Goal: Complete application form: Complete application form

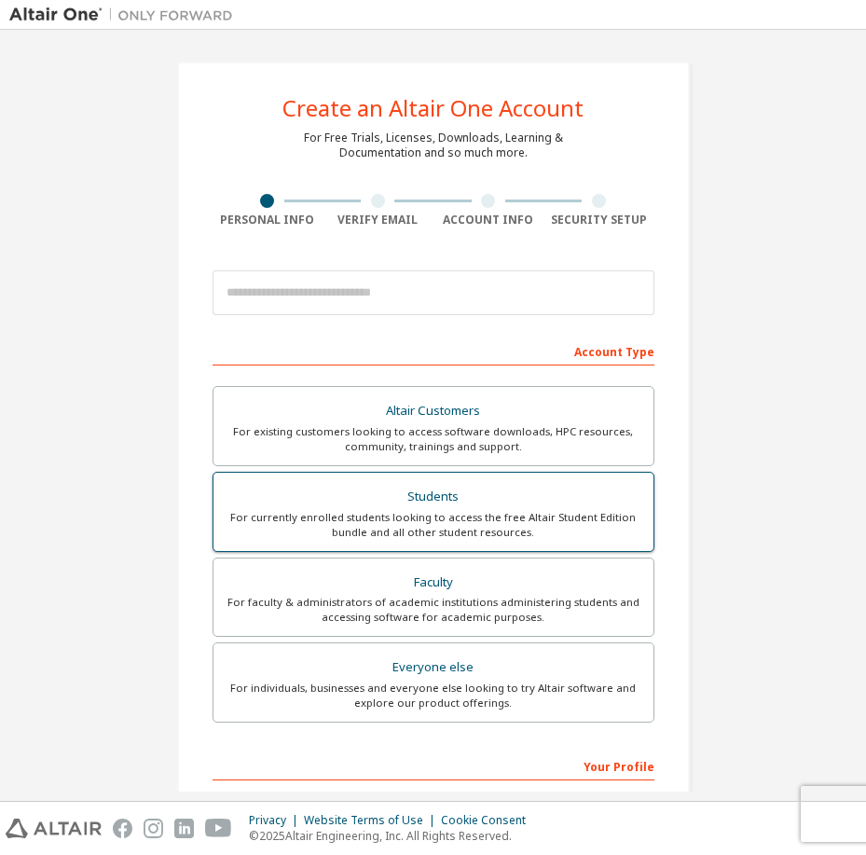
click at [438, 517] on div "For currently enrolled students looking to access the free Altair Student Editi…" at bounding box center [433, 525] width 417 height 30
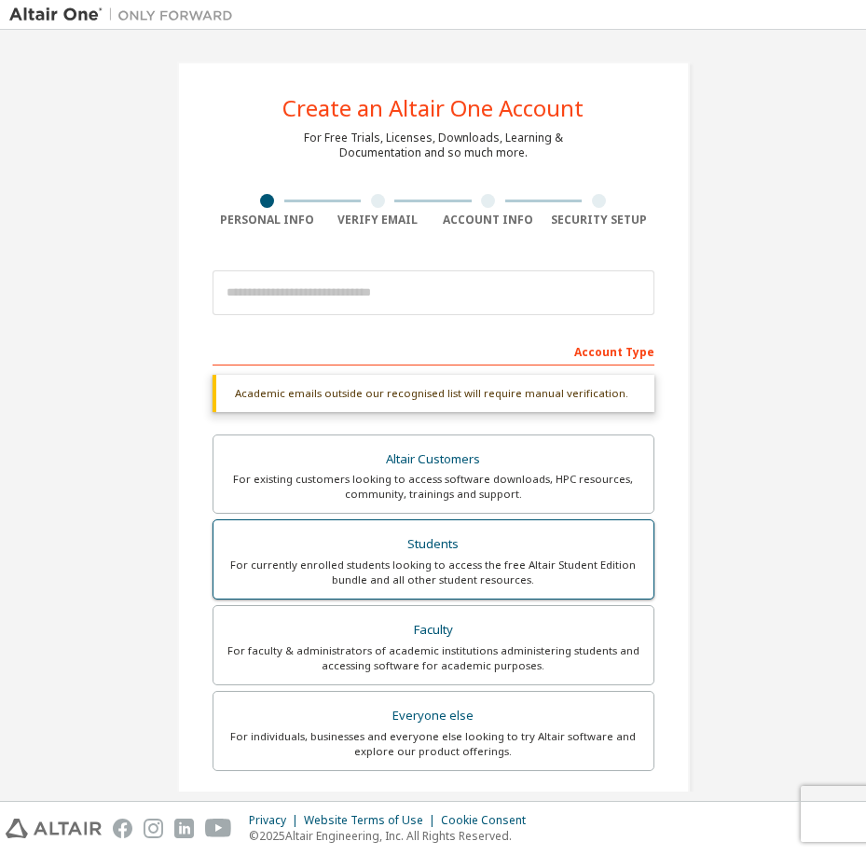
click at [438, 517] on div "Altair Customers For existing customers looking to access software downloads, H…" at bounding box center [433, 605] width 442 height 342
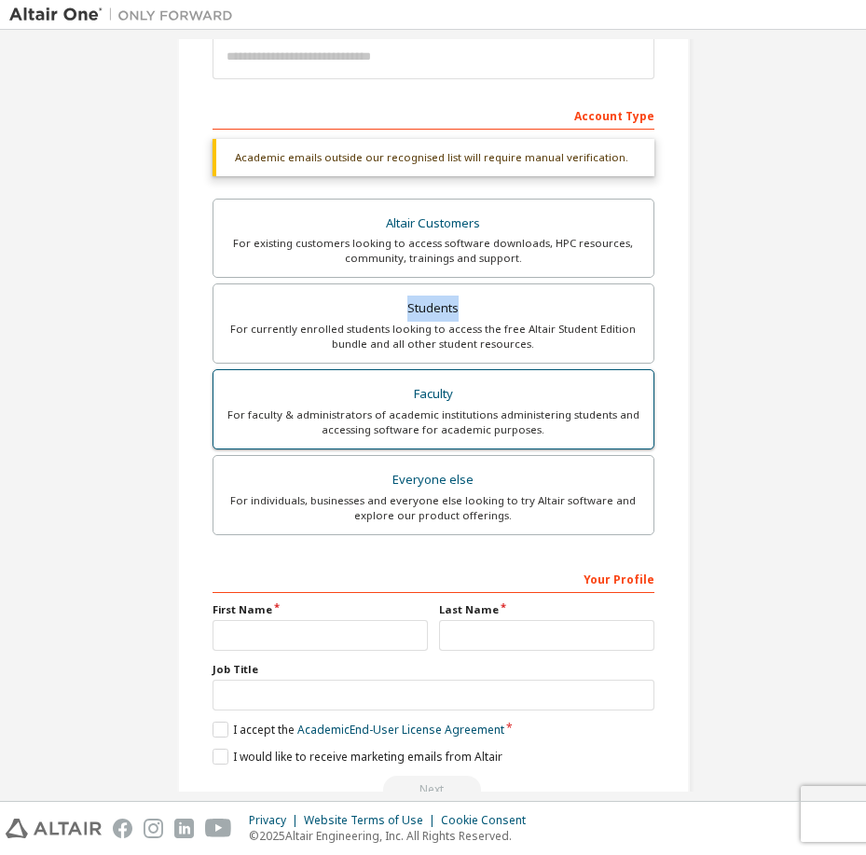
scroll to position [186, 0]
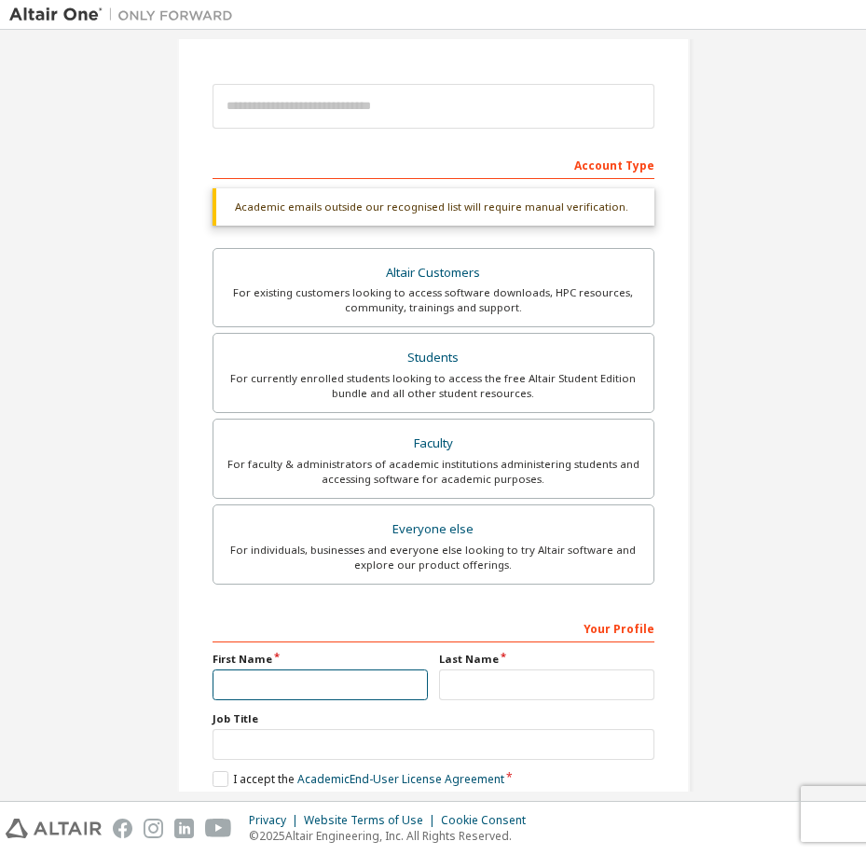
click at [329, 676] on input "text" at bounding box center [319, 684] width 215 height 31
type input "*****"
click at [517, 675] on input "text" at bounding box center [546, 684] width 215 height 31
type input "*"
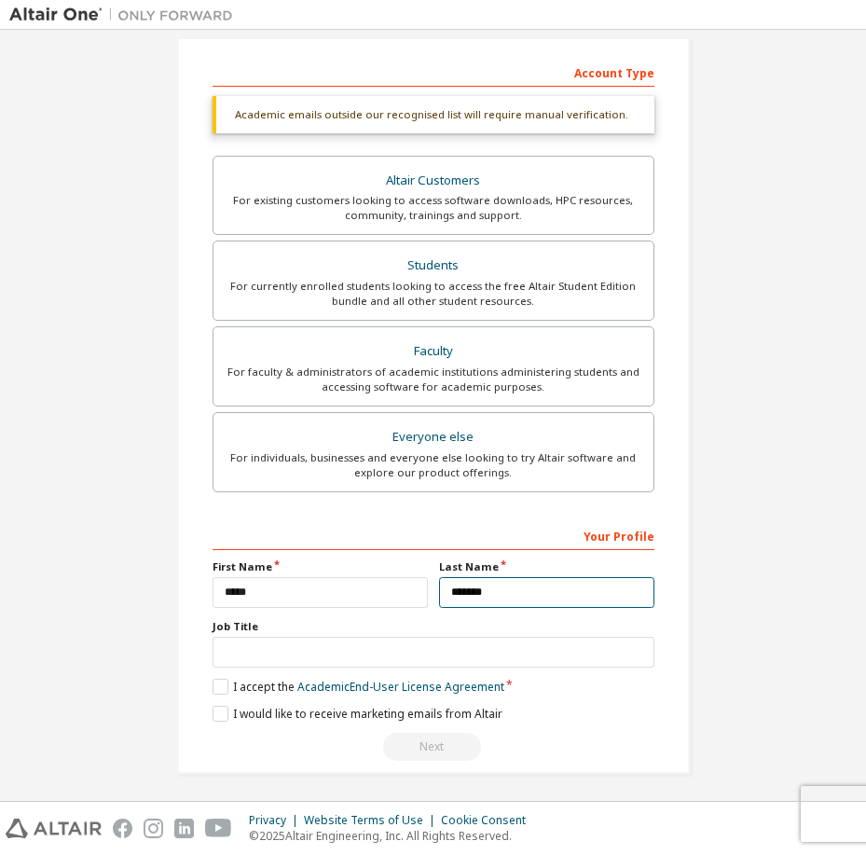
scroll to position [280, 0]
type input "*******"
click at [215, 684] on label "I accept the Academic End-User License Agreement" at bounding box center [358, 686] width 292 height 16
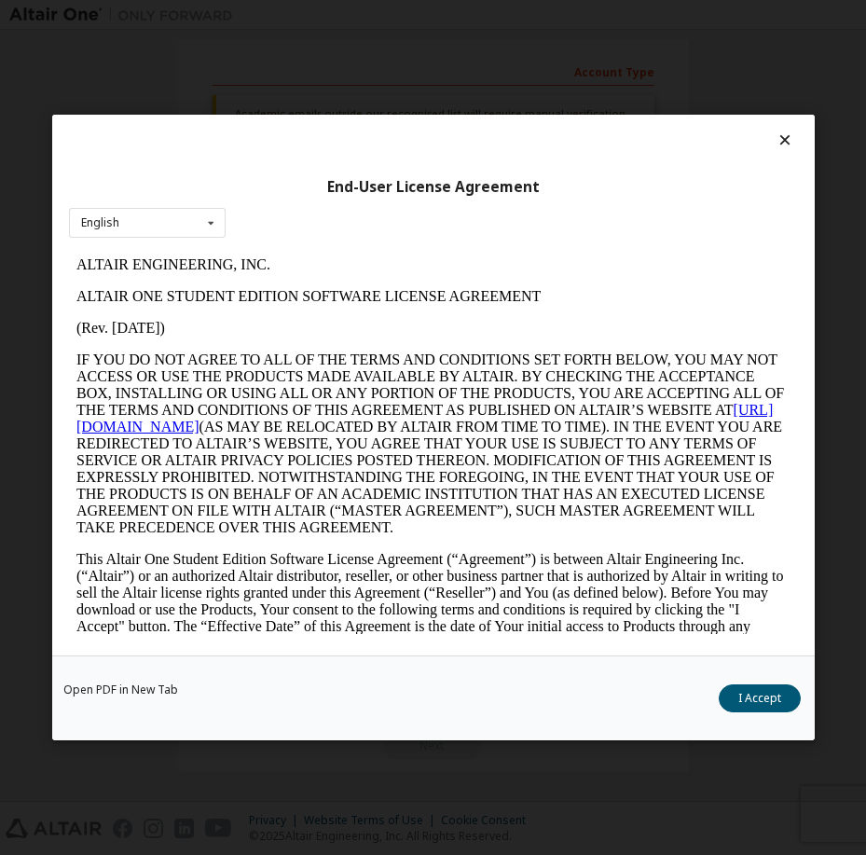
scroll to position [0, 0]
click at [739, 700] on button "I Accept" at bounding box center [759, 698] width 82 height 28
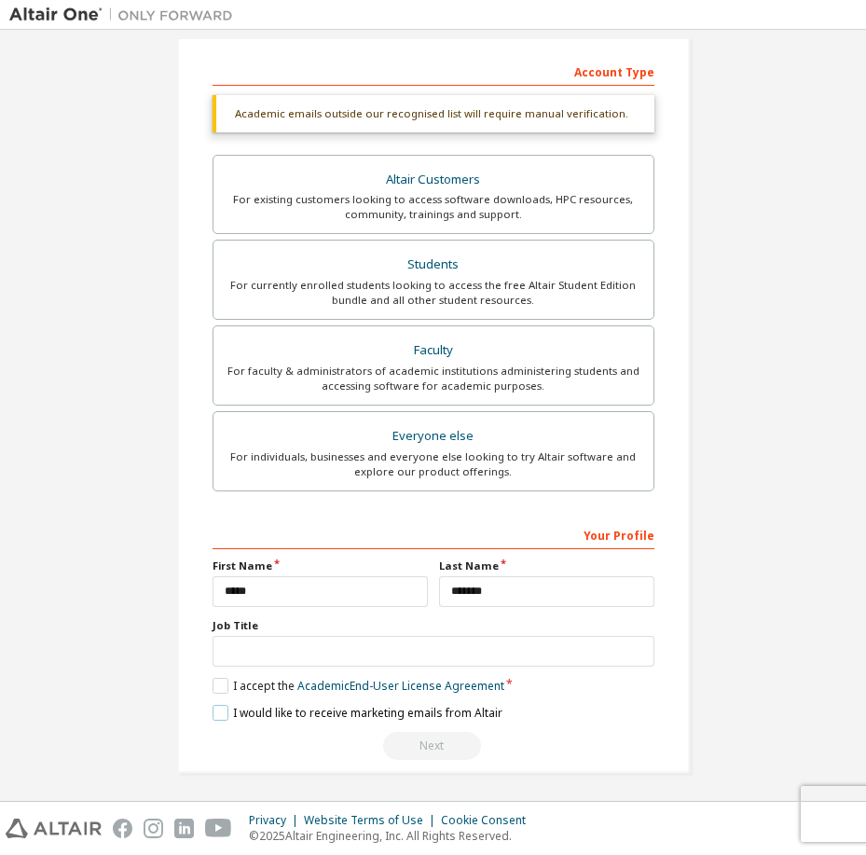
click at [212, 710] on label "I would like to receive marketing emails from Altair" at bounding box center [357, 713] width 290 height 16
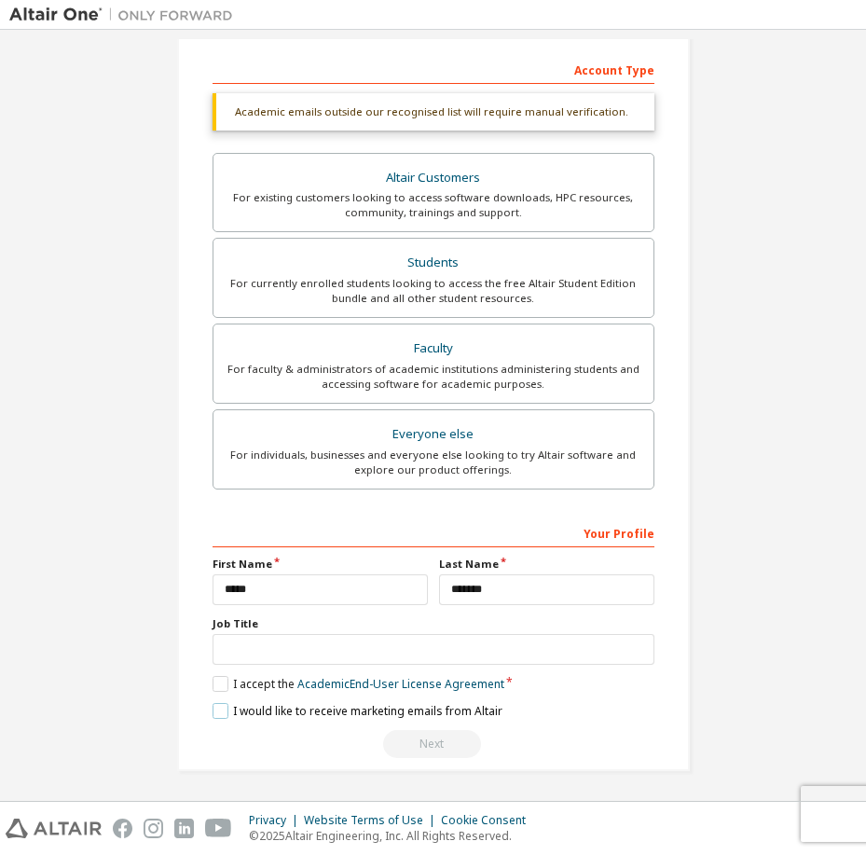
scroll to position [283, 0]
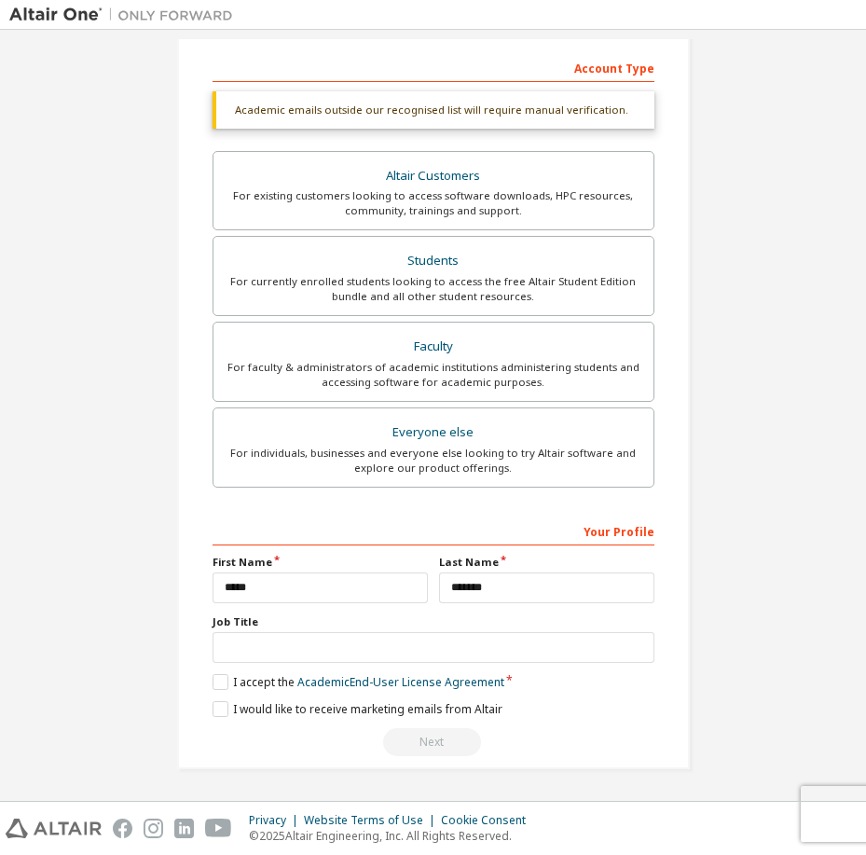
click at [438, 741] on div "Next" at bounding box center [433, 742] width 442 height 28
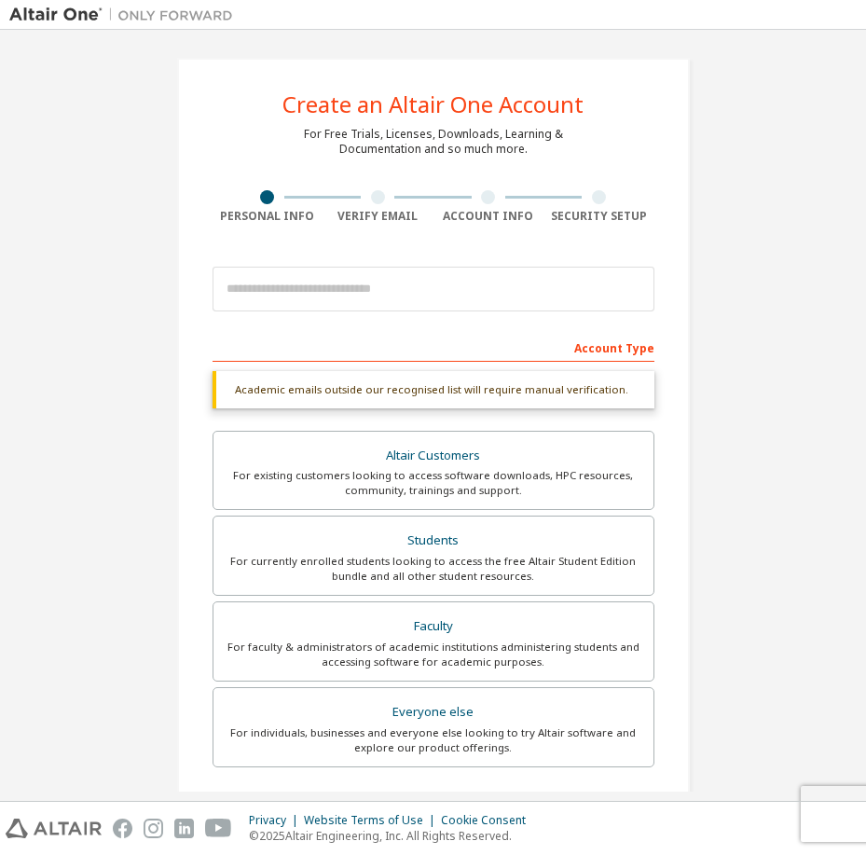
scroll to position [0, 0]
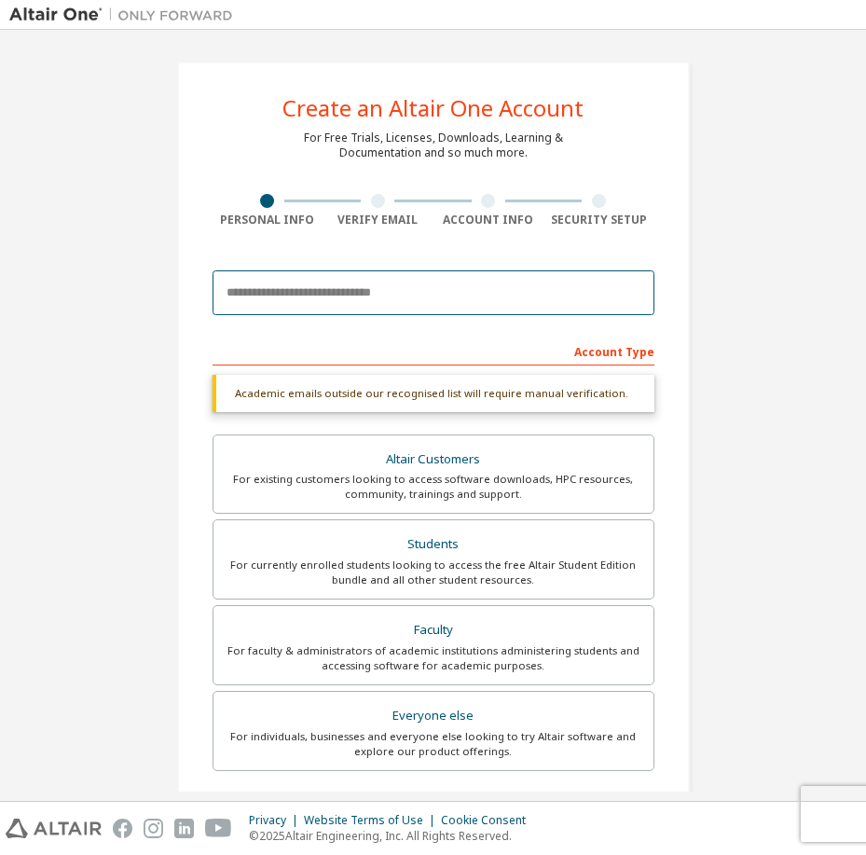
click at [387, 285] on input "email" at bounding box center [433, 292] width 442 height 45
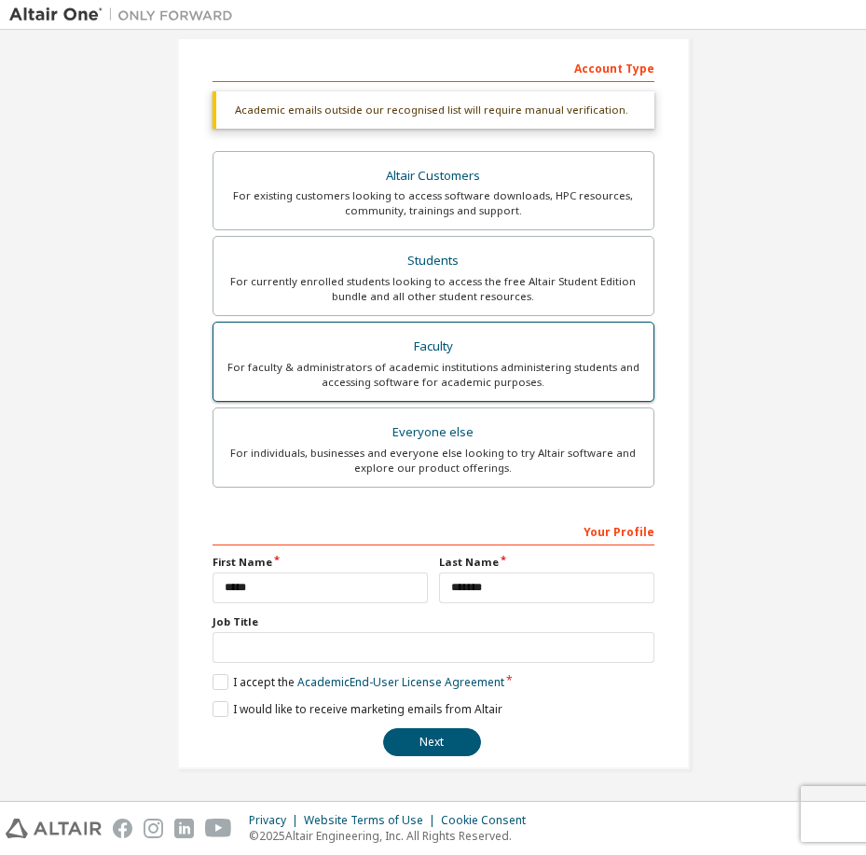
scroll to position [235, 0]
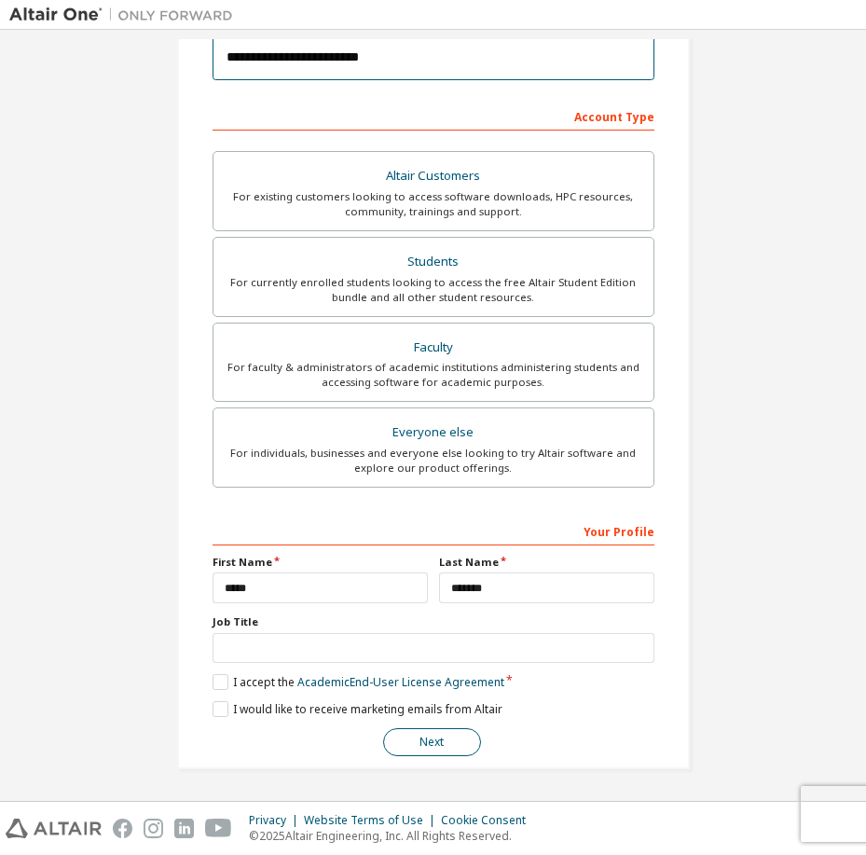
type input "**********"
click at [408, 742] on button "Next" at bounding box center [432, 742] width 98 height 28
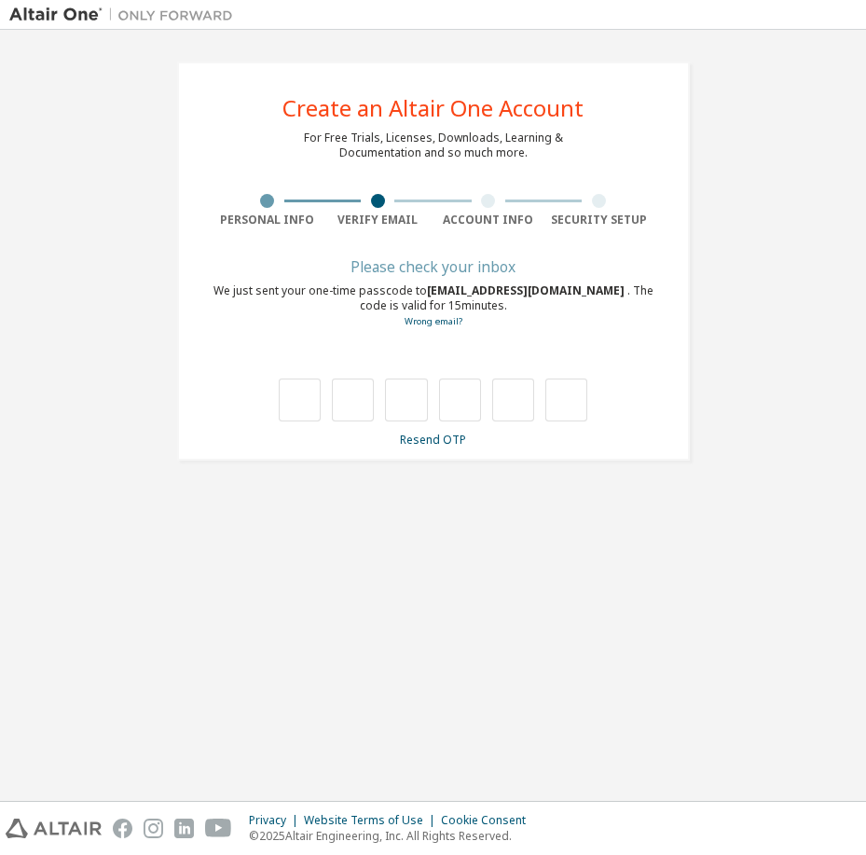
scroll to position [0, 0]
type input "*"
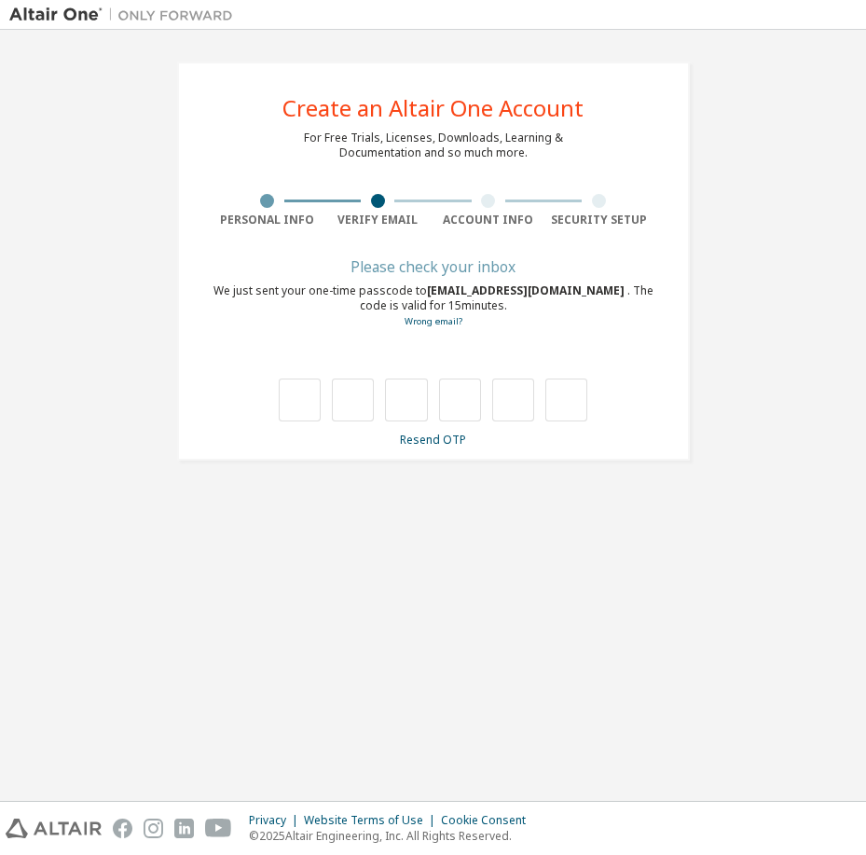
type input "*"
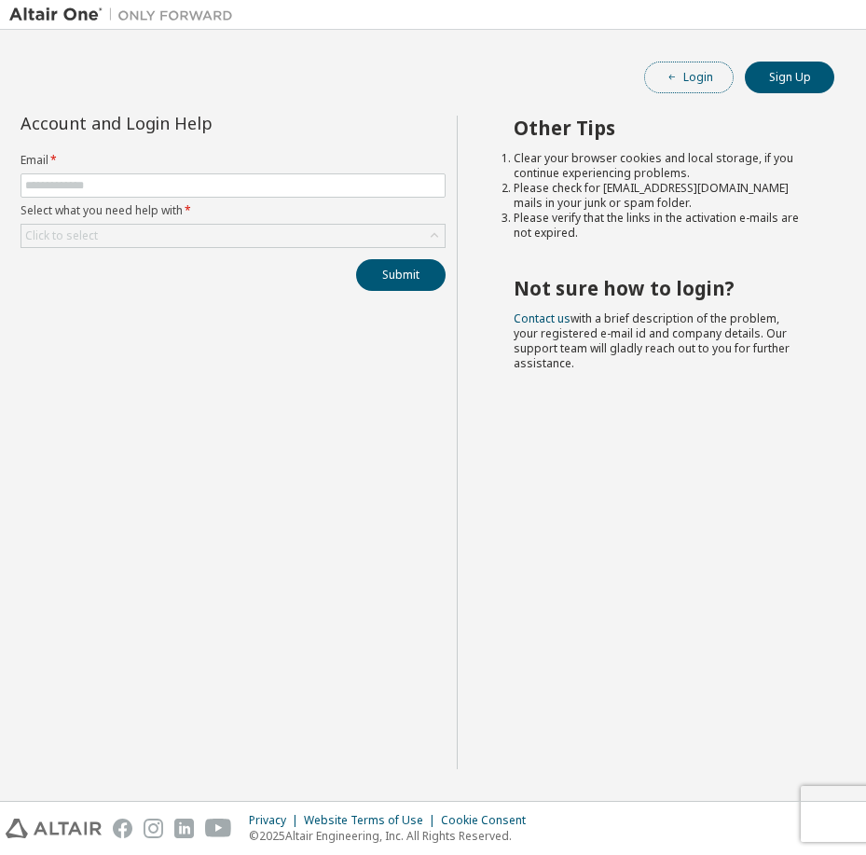
click at [679, 75] on span "button" at bounding box center [671, 77] width 15 height 15
